Goal: Check status

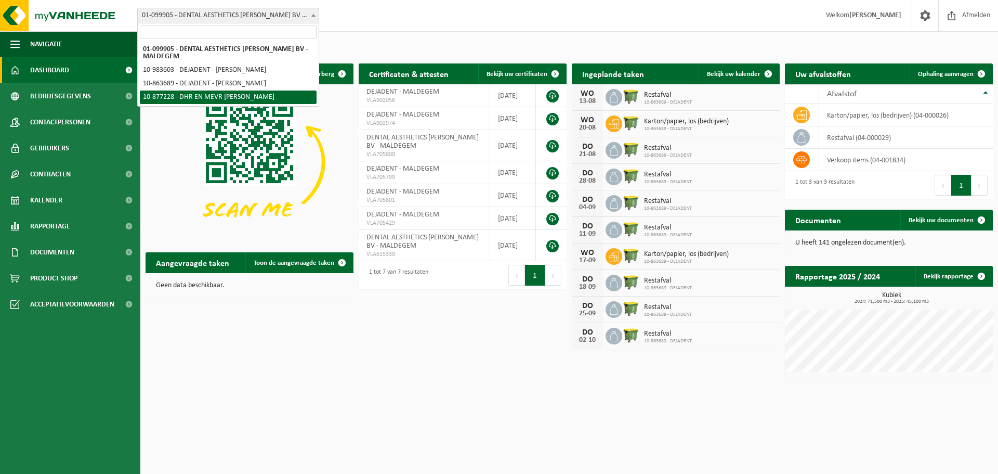
select select "107888"
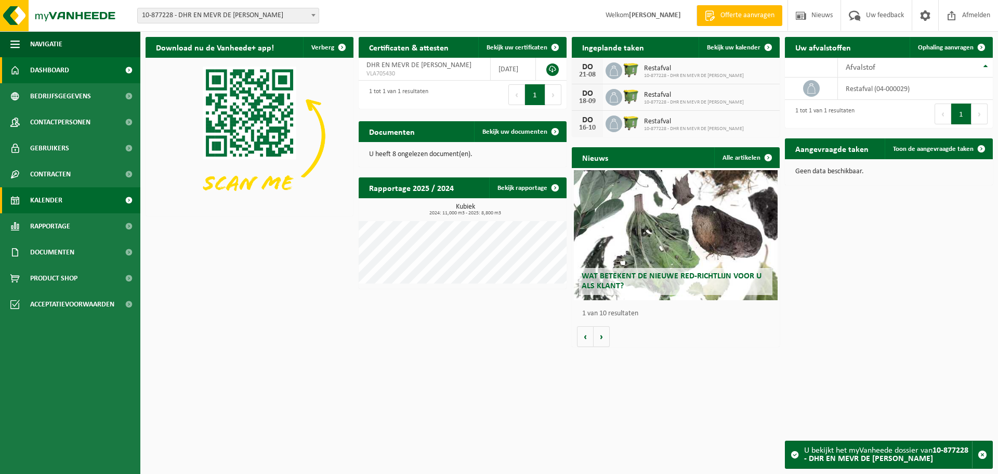
click at [41, 199] on span "Kalender" at bounding box center [46, 200] width 32 height 26
